Goal: Download file/media

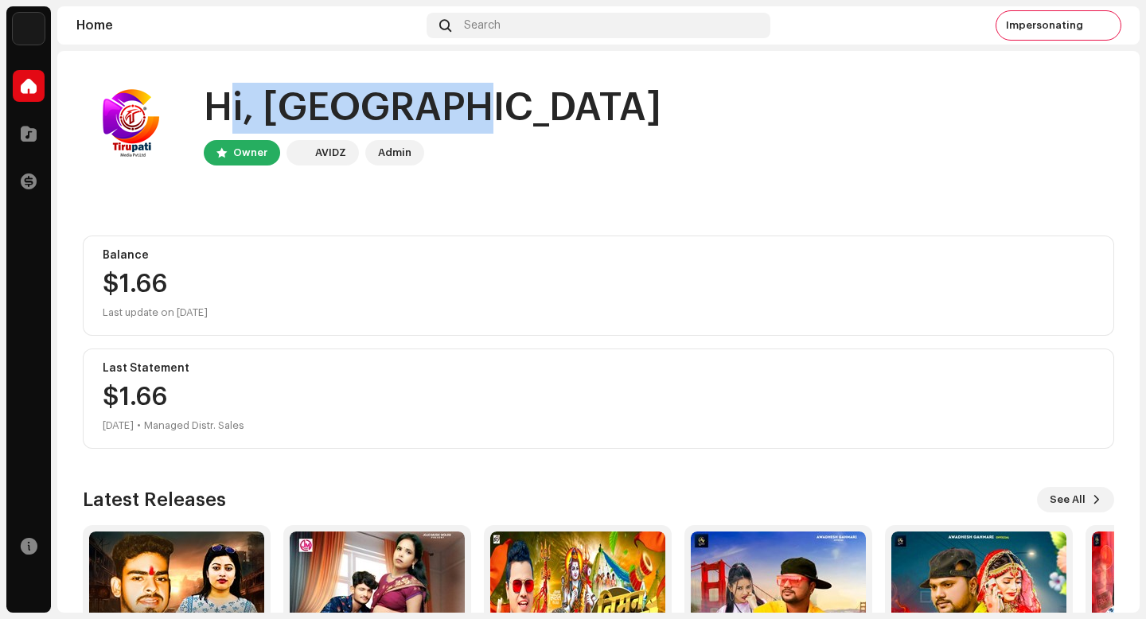
drag, startPoint x: 426, startPoint y: 109, endPoint x: 204, endPoint y: 93, distance: 222.5
click at [204, 93] on div "Hi, Tirupati Owner AVIDZ Admin" at bounding box center [598, 123] width 1031 height 95
click at [204, 93] on div "Hi, [GEOGRAPHIC_DATA]" at bounding box center [432, 108] width 457 height 51
drag, startPoint x: 204, startPoint y: 93, endPoint x: 391, endPoint y: 93, distance: 187.0
click at [391, 93] on div "Hi, [GEOGRAPHIC_DATA]" at bounding box center [432, 108] width 457 height 51
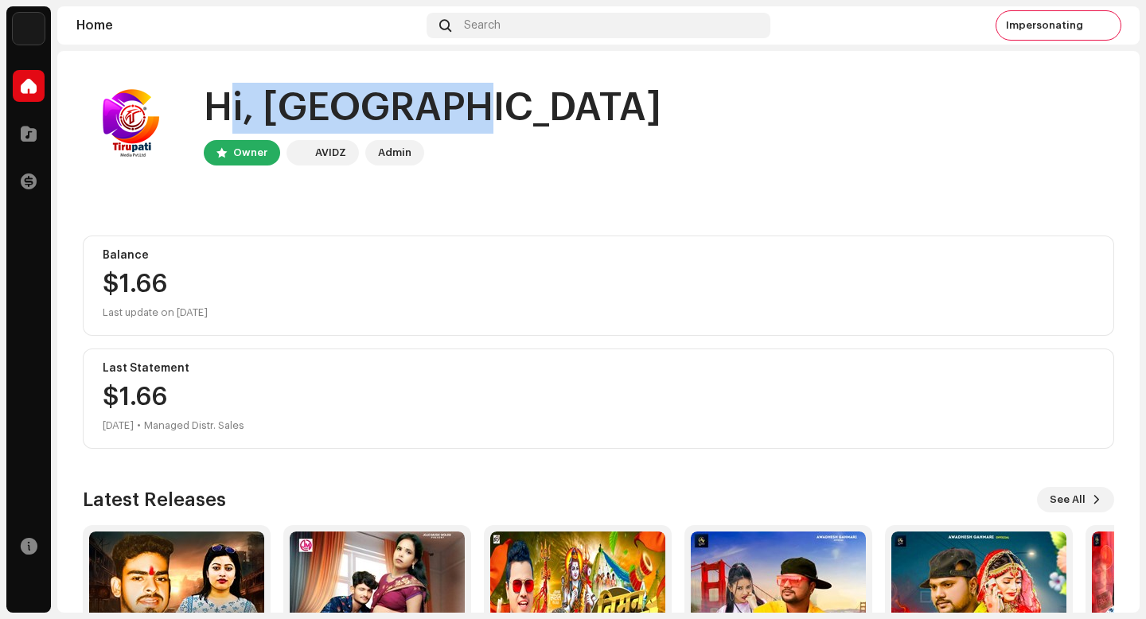
click at [391, 93] on div "Hi, [GEOGRAPHIC_DATA]" at bounding box center [432, 108] width 457 height 51
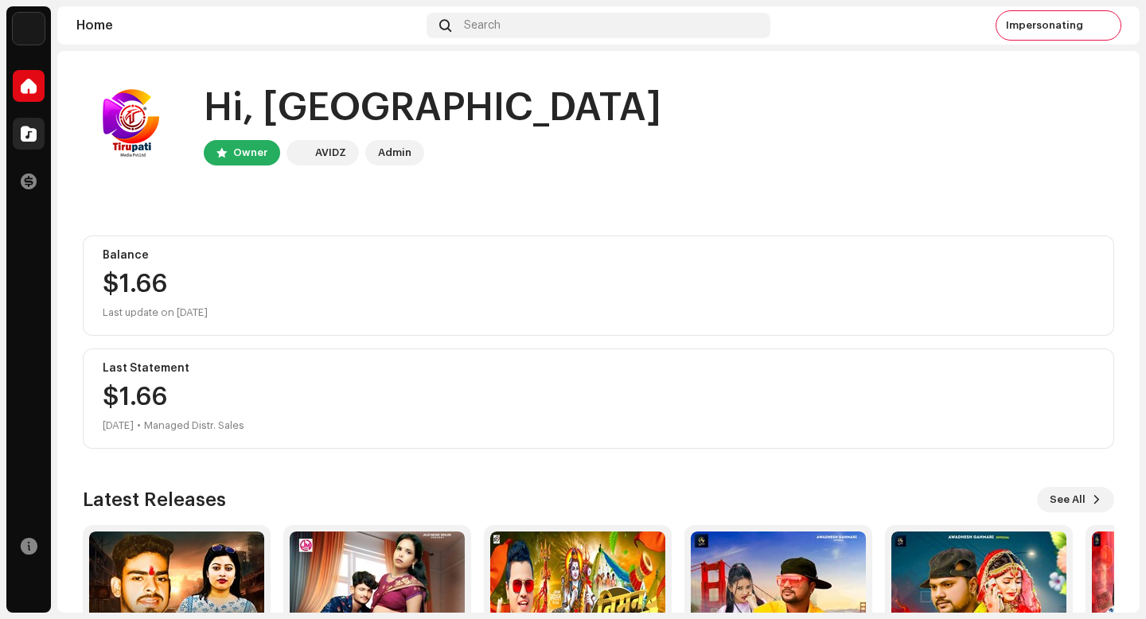
click at [26, 132] on span at bounding box center [29, 133] width 16 height 13
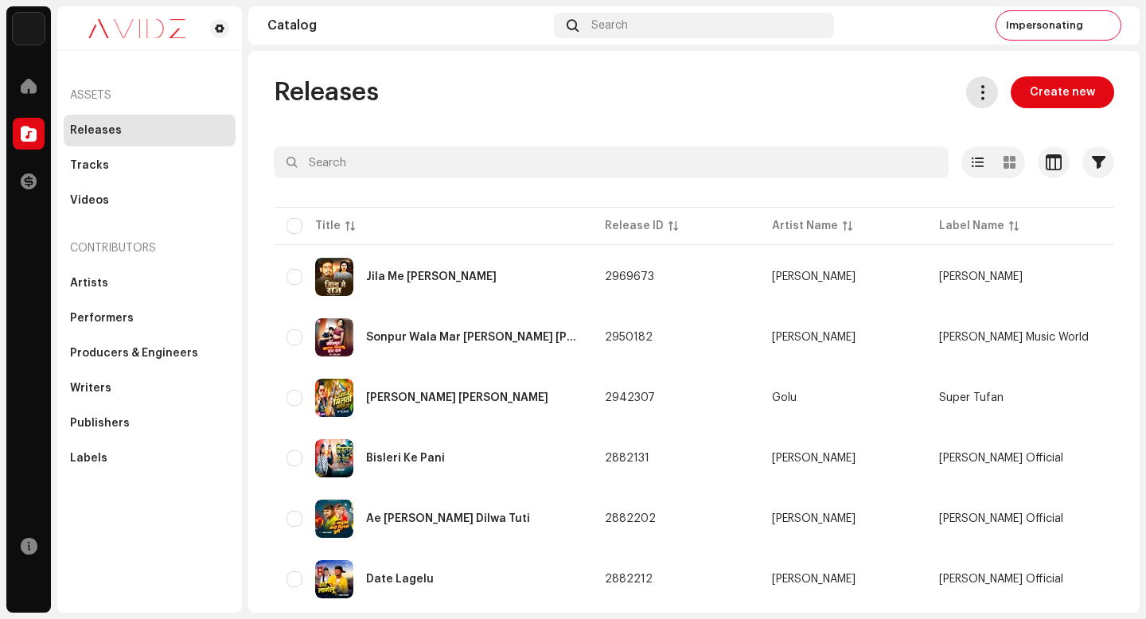
click at [975, 89] on span at bounding box center [982, 92] width 15 height 13
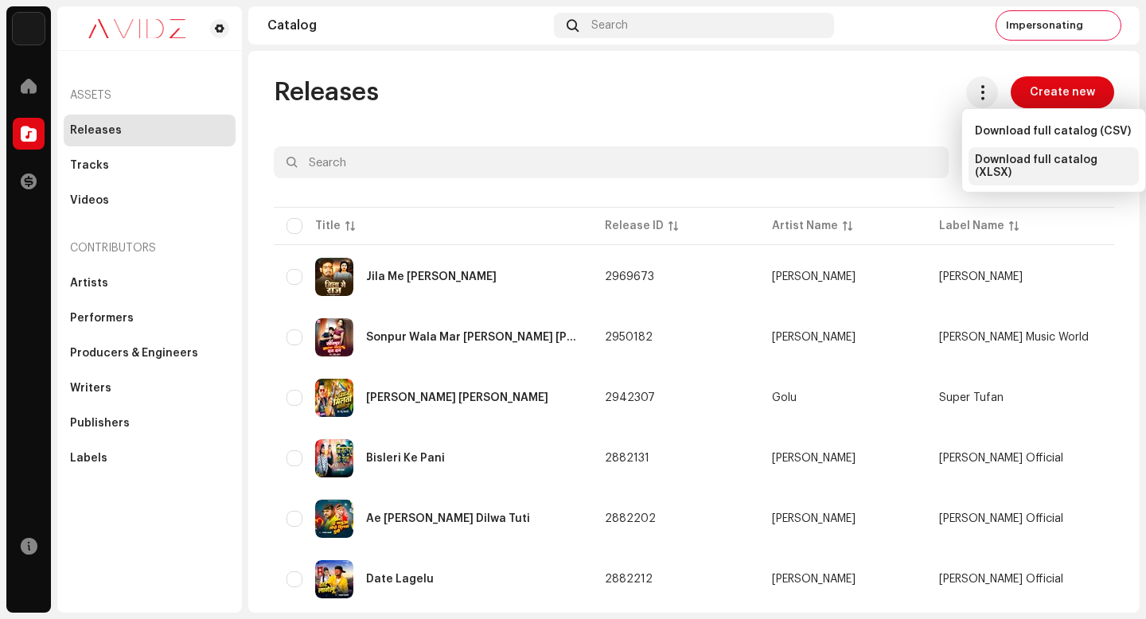
click at [1011, 157] on span "Download full catalog (XLSX)" at bounding box center [1054, 166] width 158 height 25
click at [187, 174] on div "Tracks" at bounding box center [150, 166] width 172 height 32
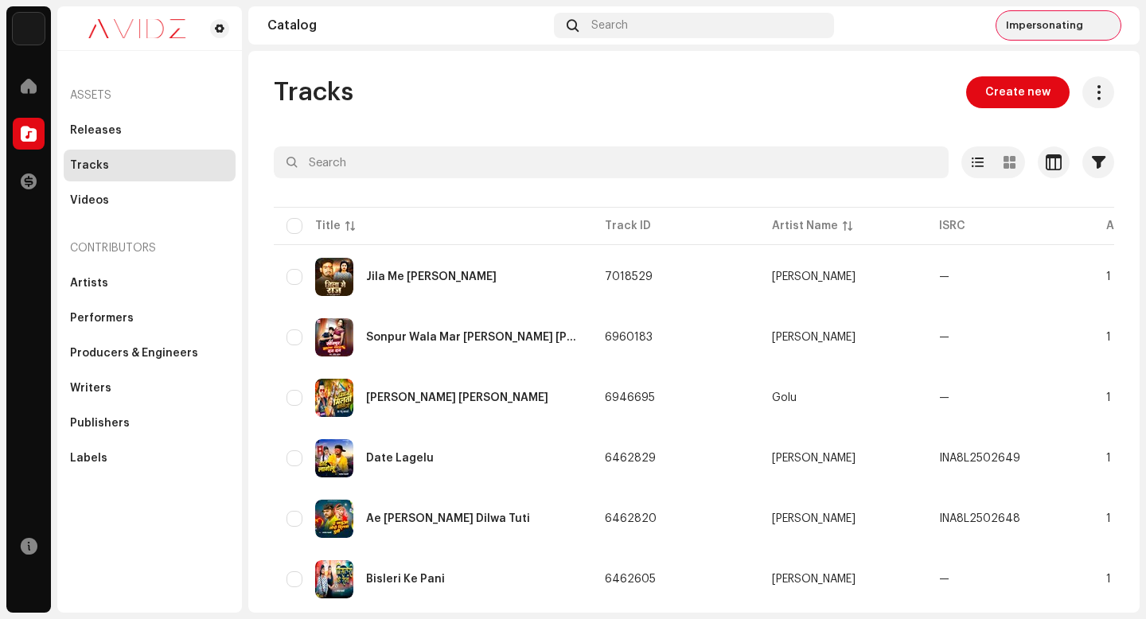
click at [1060, 30] on span "Impersonating" at bounding box center [1044, 25] width 77 height 13
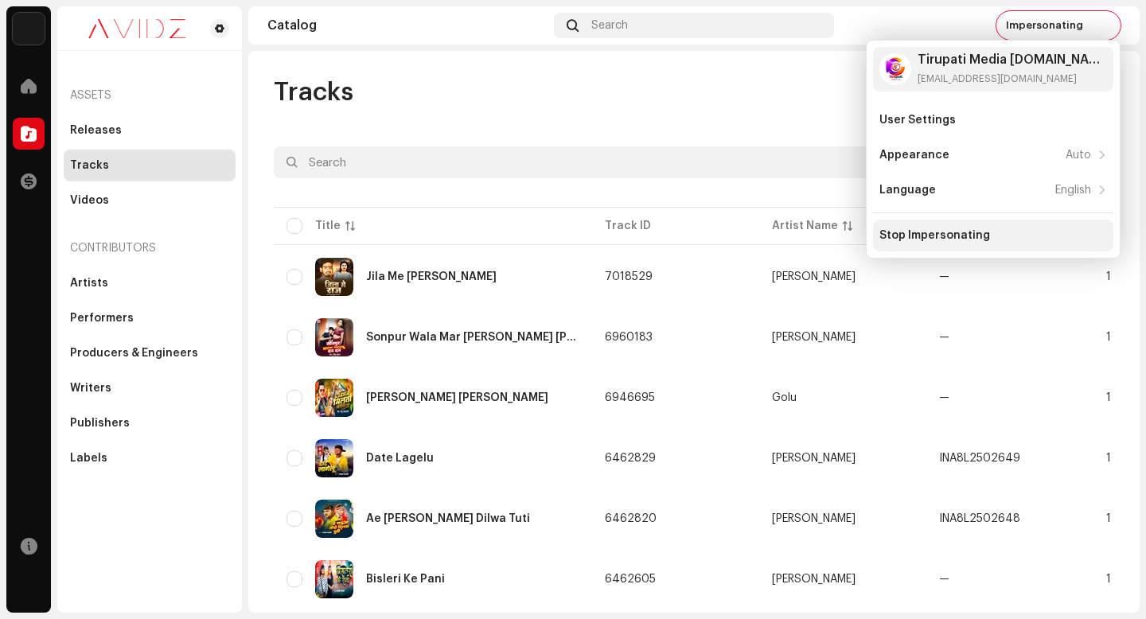
click at [1039, 234] on div "Stop Impersonating" at bounding box center [993, 235] width 228 height 13
